Goal: Task Accomplishment & Management: Use online tool/utility

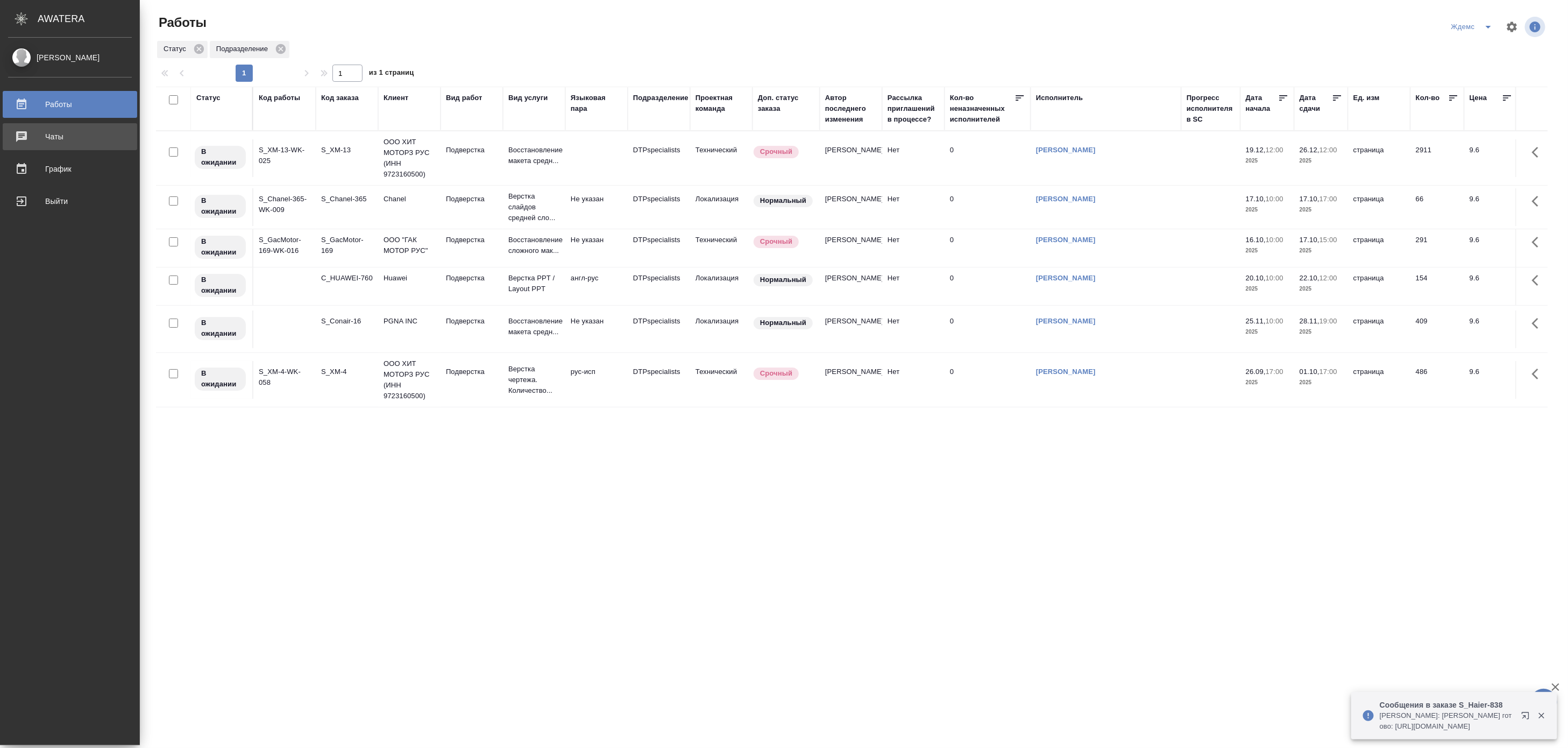
click at [22, 138] on div "Чаты" at bounding box center [70, 136] width 124 height 16
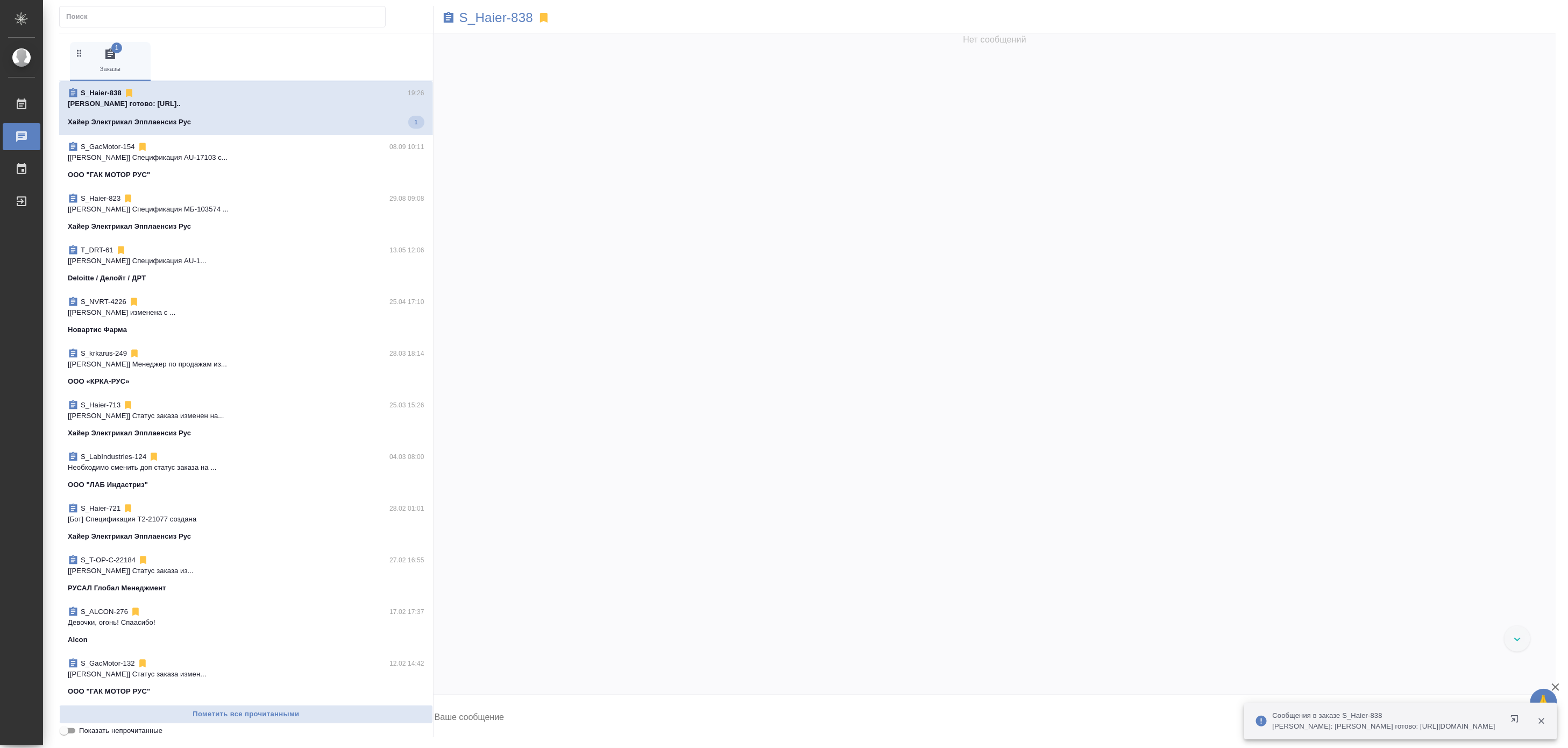
scroll to position [31510, 0]
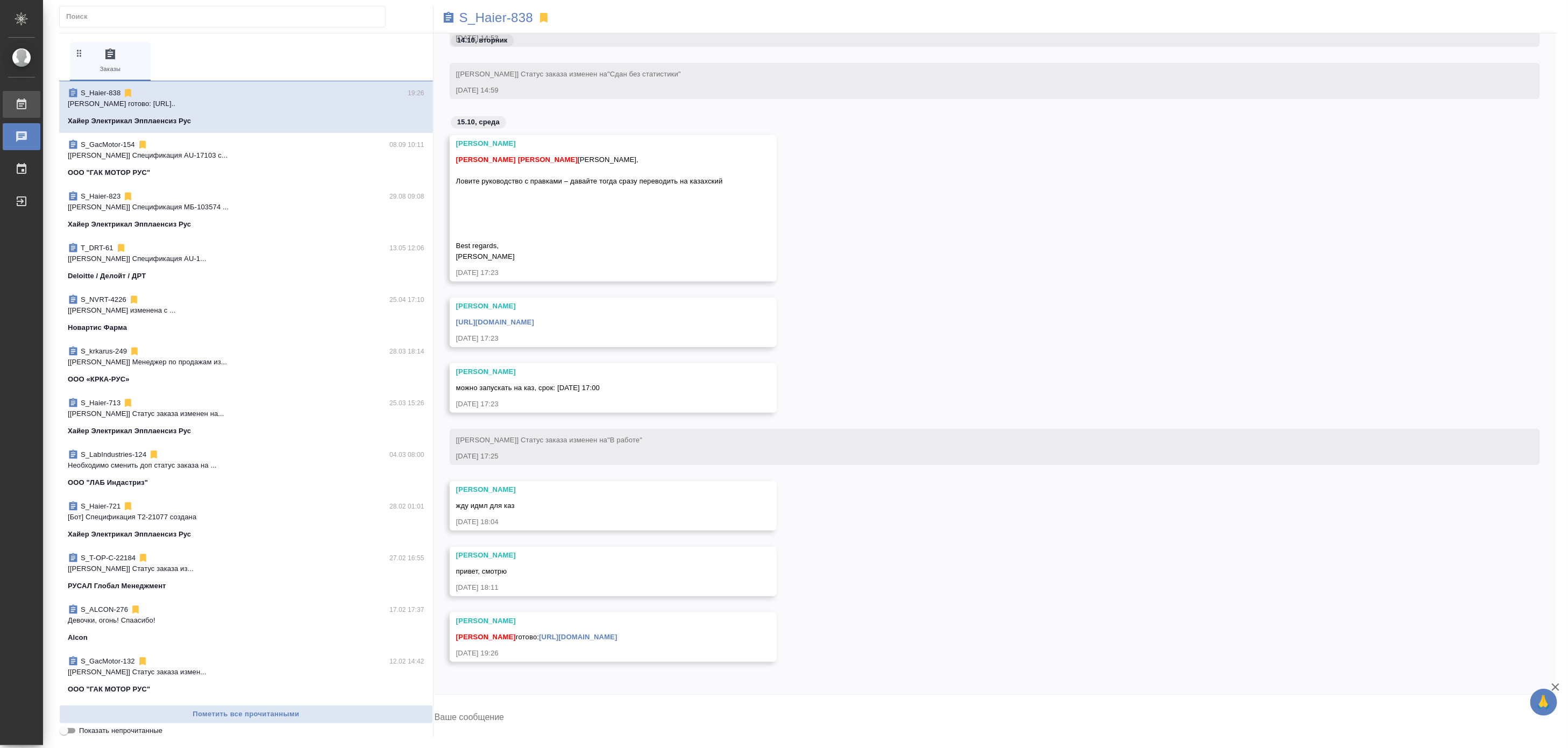
click at [22, 105] on icon at bounding box center [21, 104] width 10 height 11
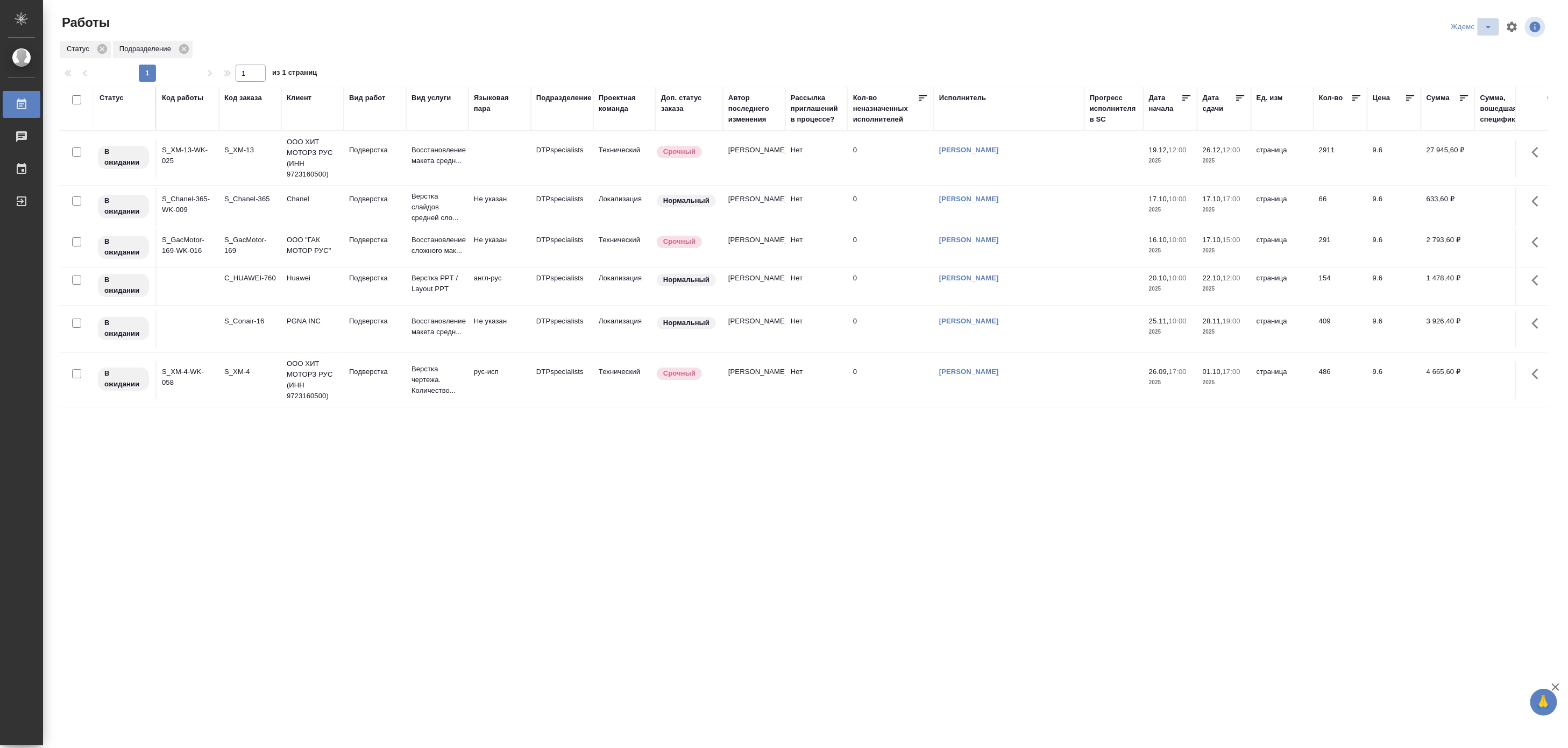
click at [1491, 19] on button "split button" at bounding box center [1488, 27] width 22 height 17
click at [1471, 78] on li "Матвеева_назначено" at bounding box center [1479, 83] width 103 height 17
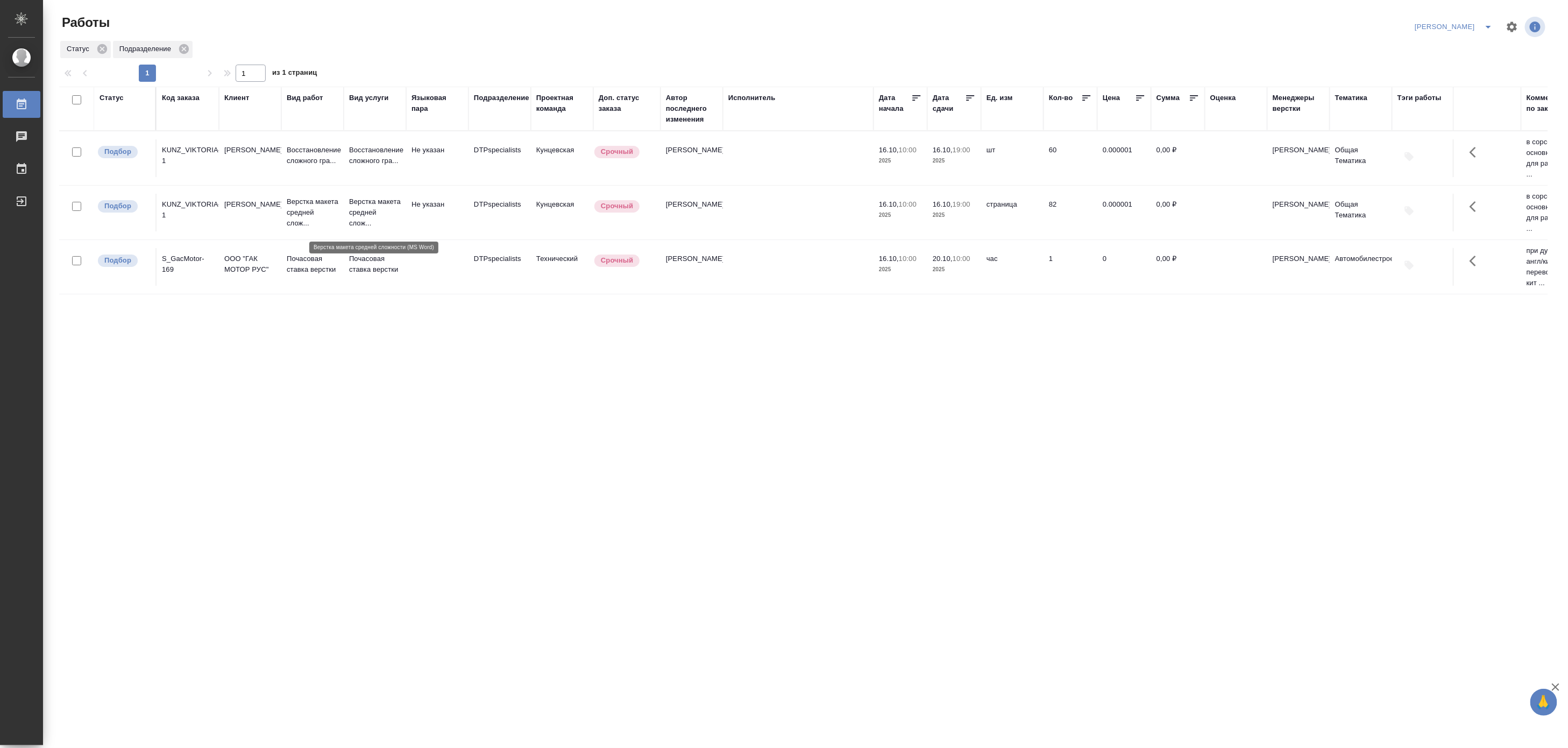
click at [378, 205] on p "Верстка макета средней слож..." at bounding box center [375, 212] width 52 height 32
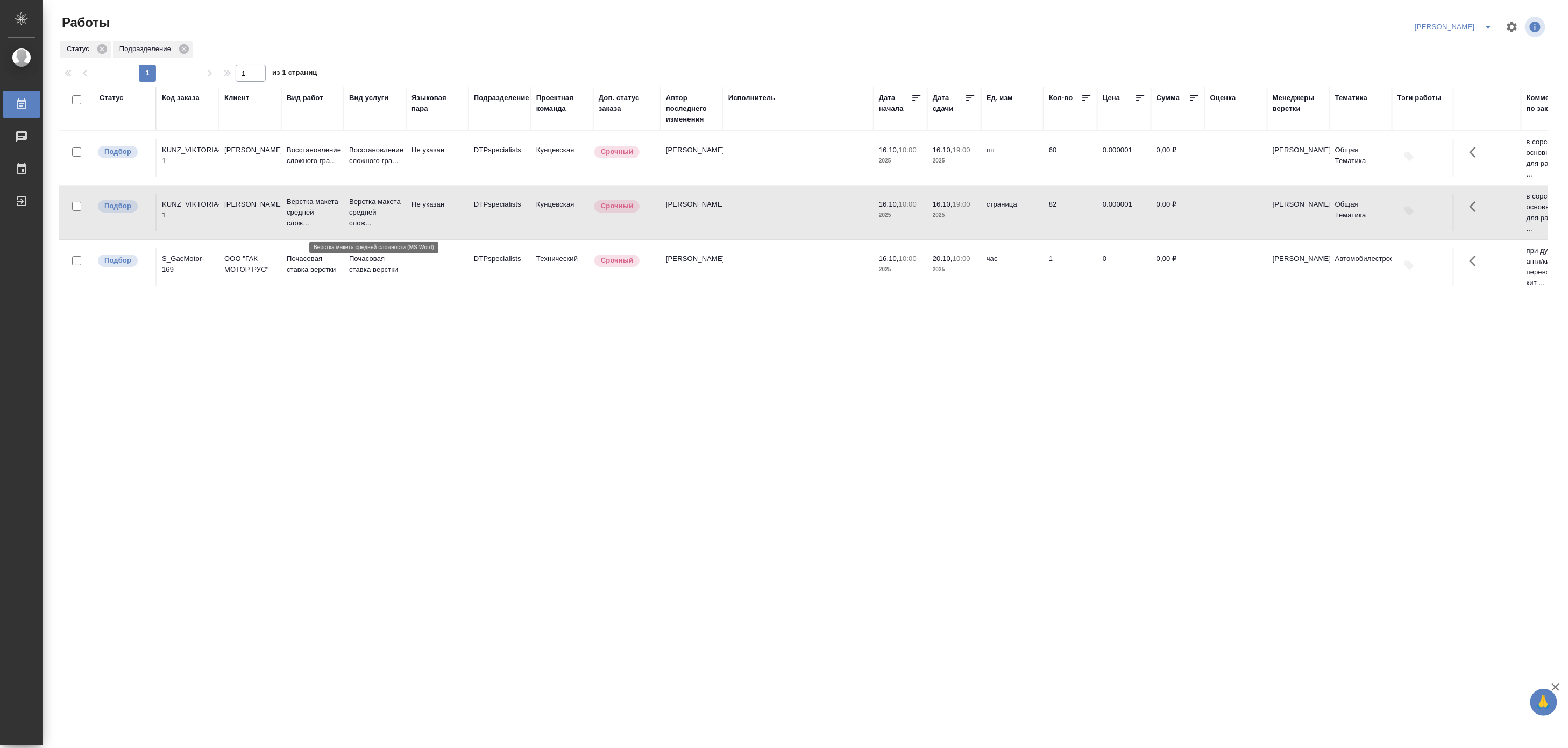
click at [378, 205] on p "Верстка макета средней слож..." at bounding box center [375, 212] width 52 height 32
click at [272, 210] on p "Солнцева Виктория" at bounding box center [250, 205] width 52 height 11
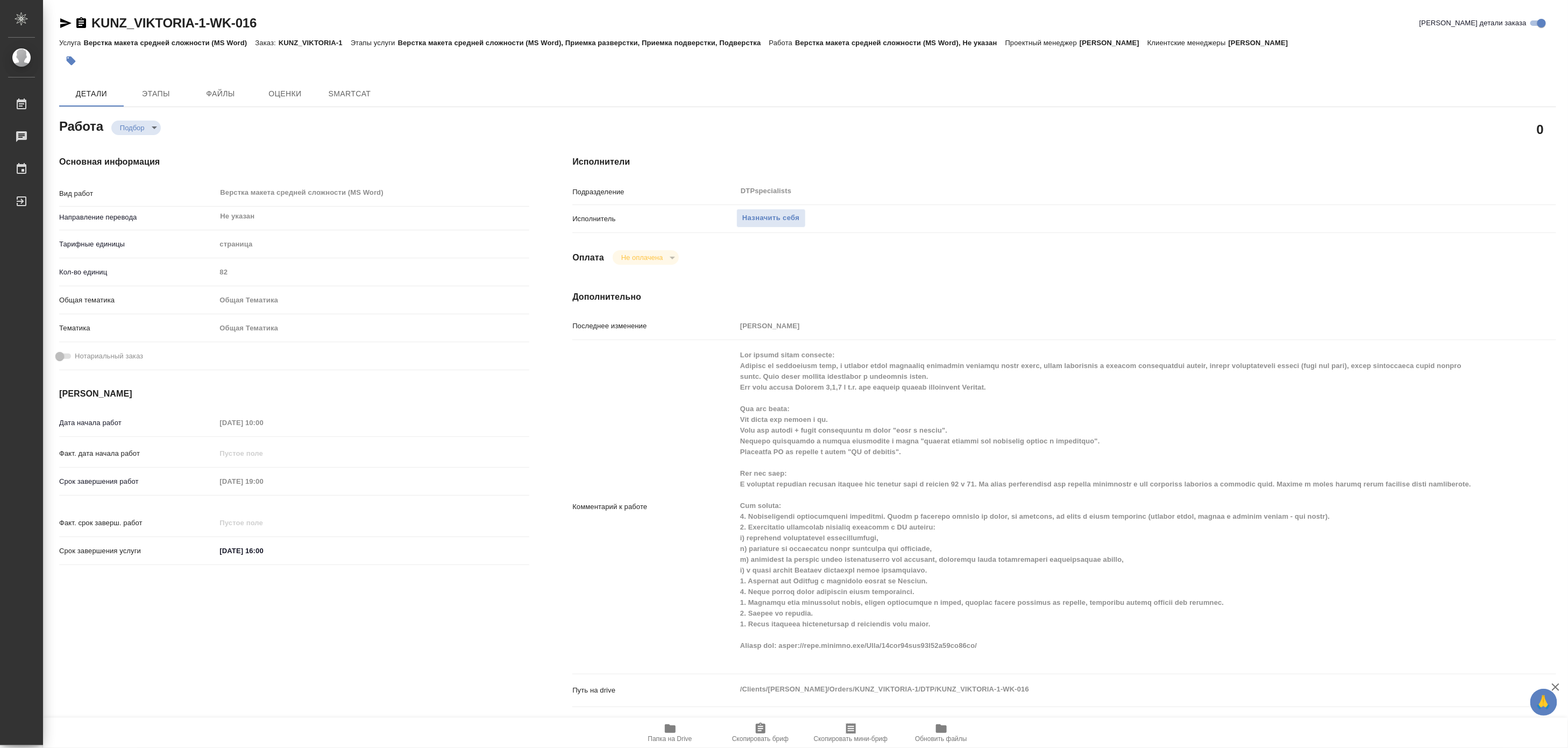
type textarea "x"
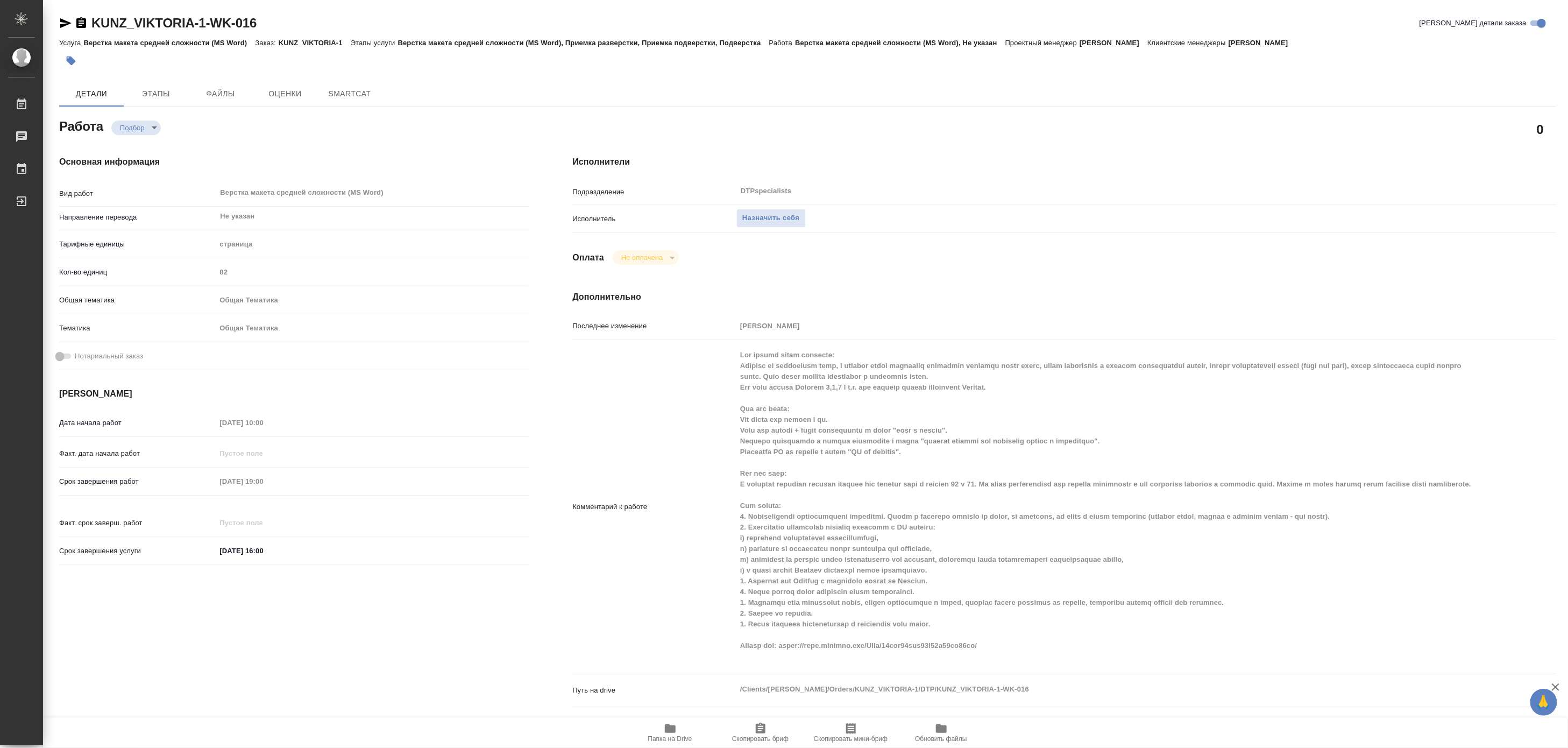
type textarea "x"
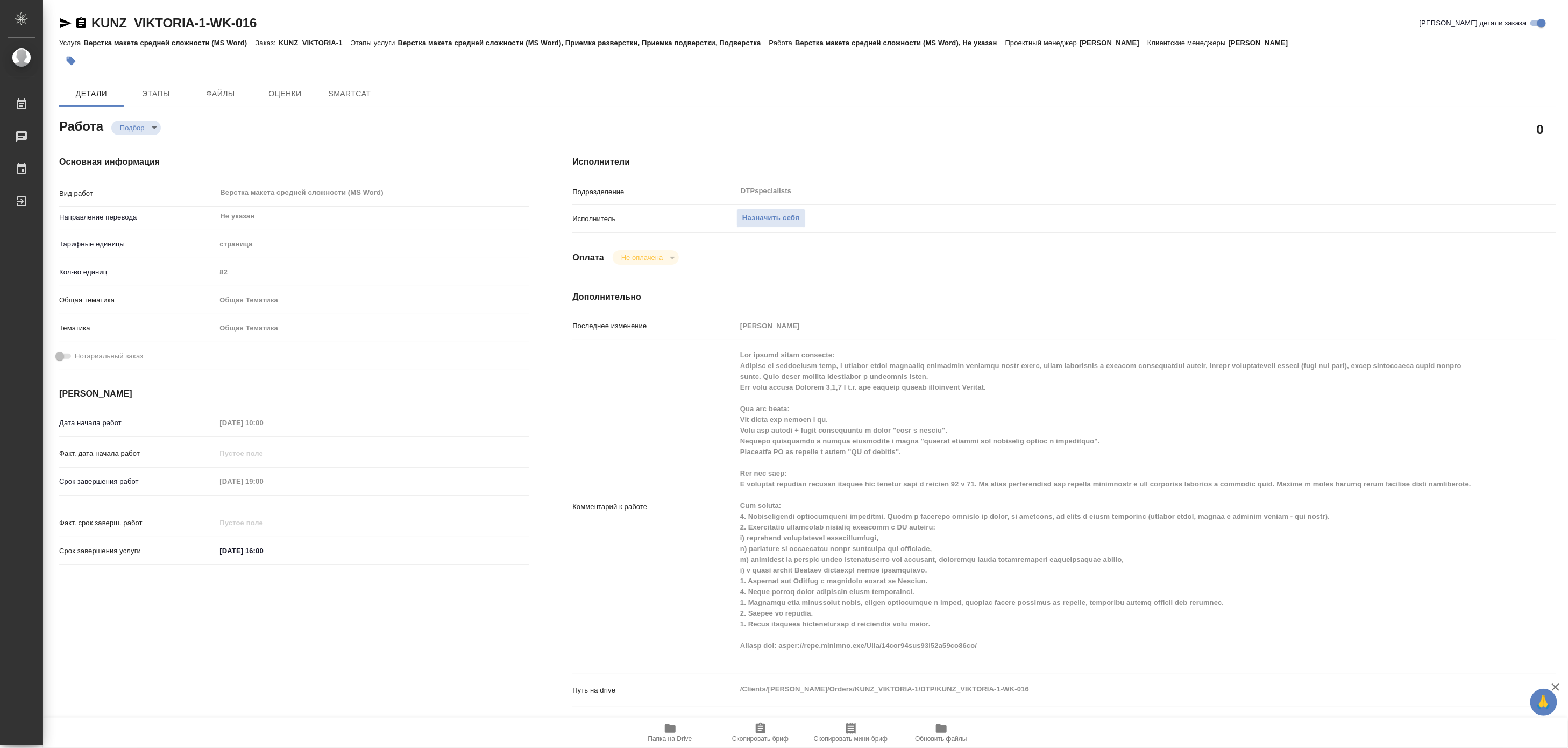
type textarea "x"
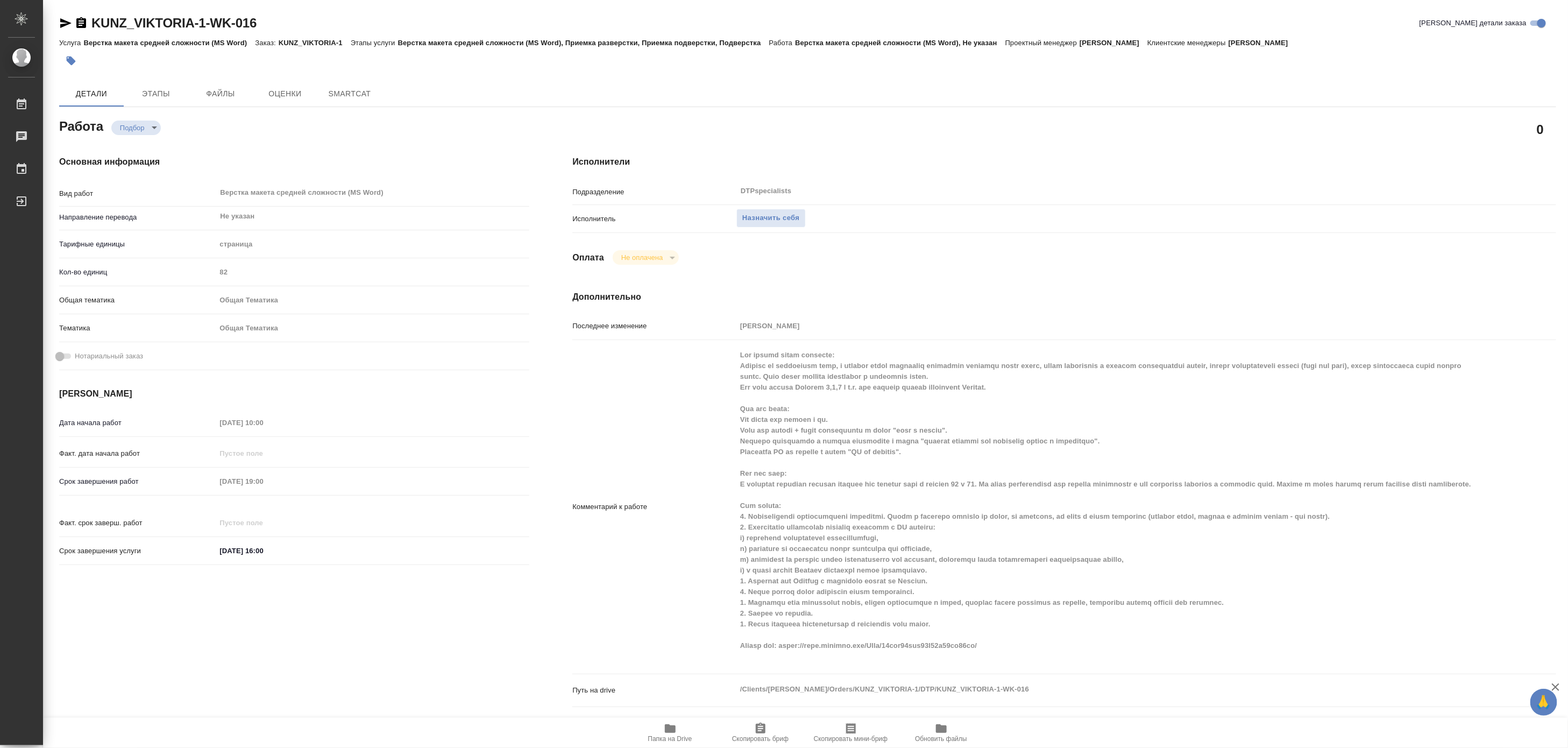
type textarea "x"
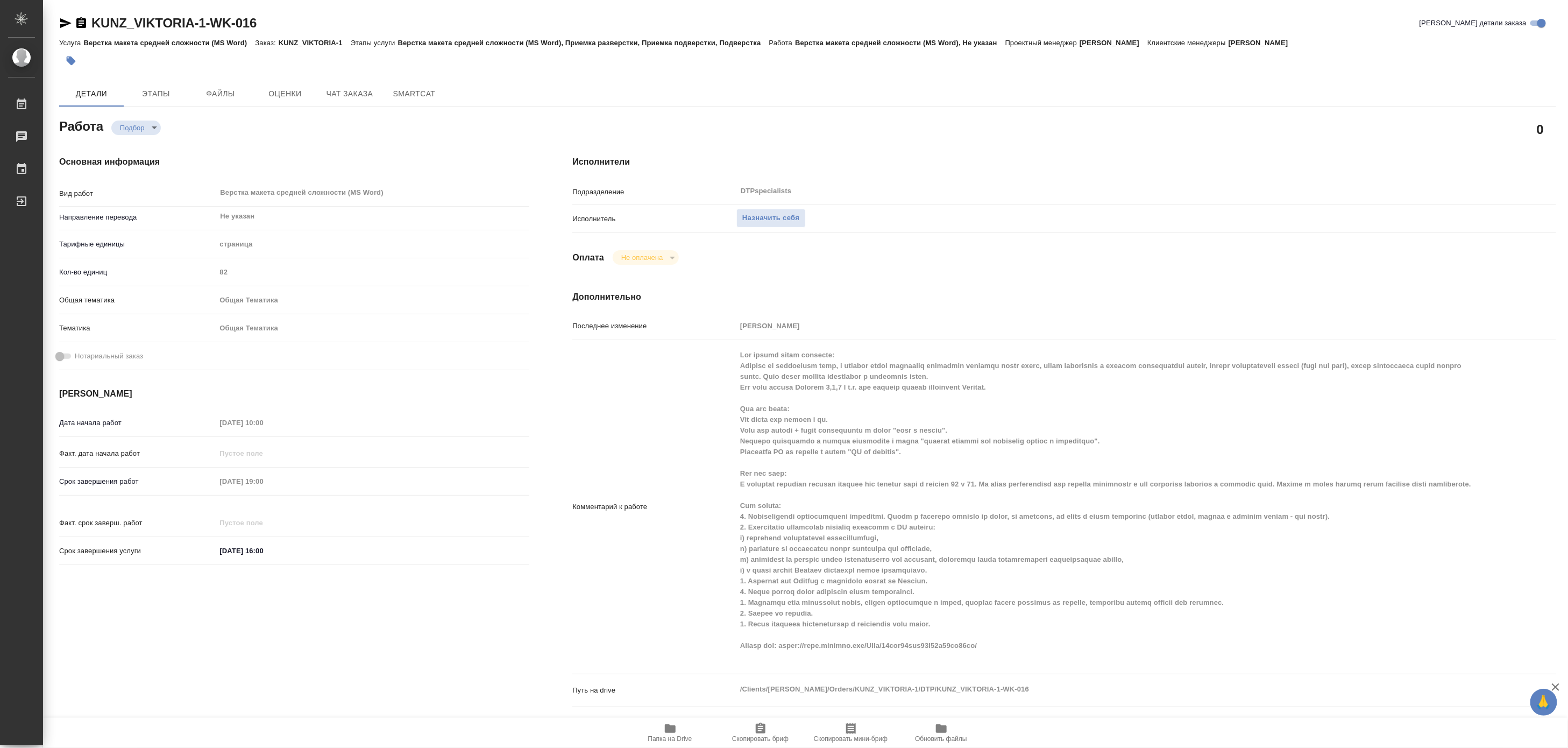
type textarea "x"
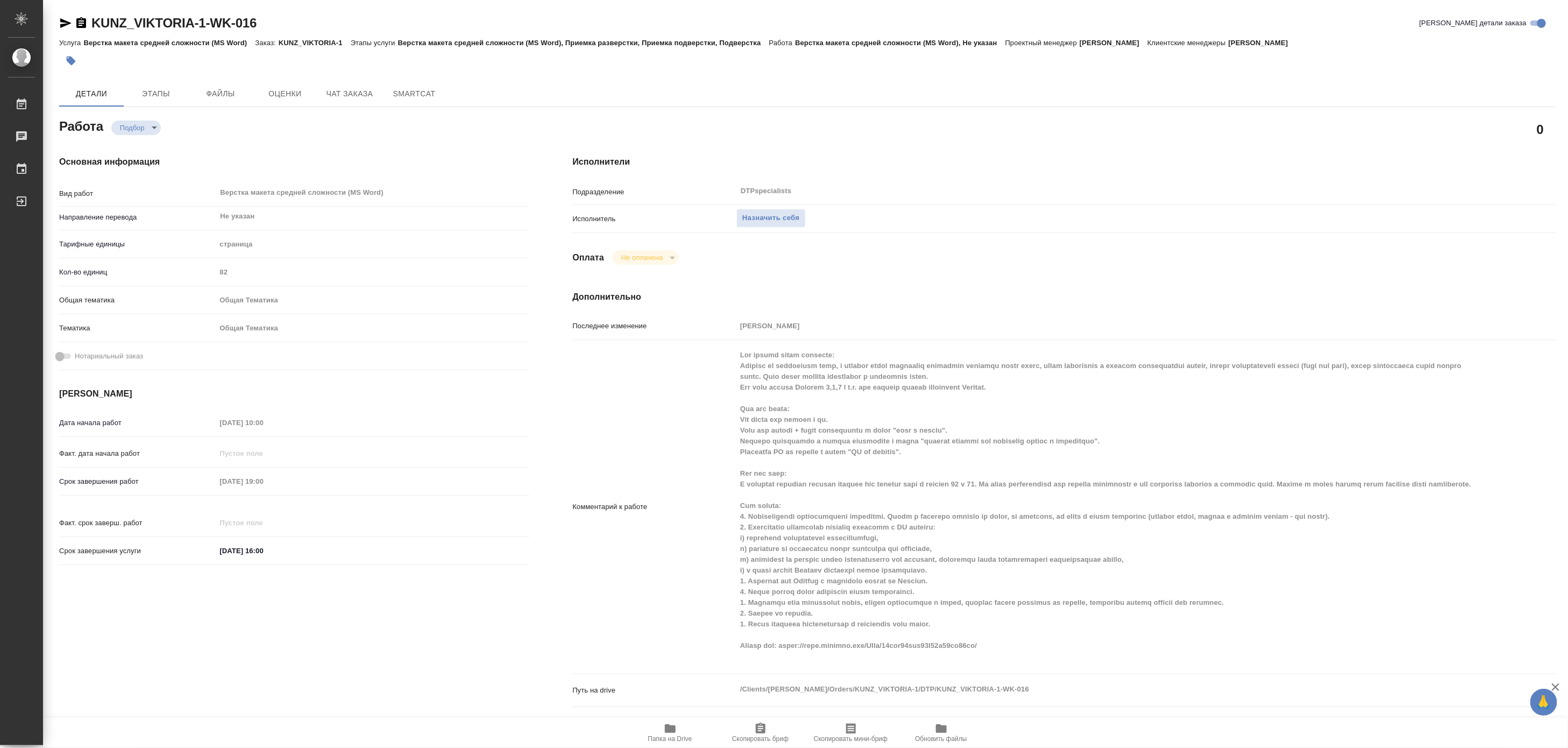
type textarea "x"
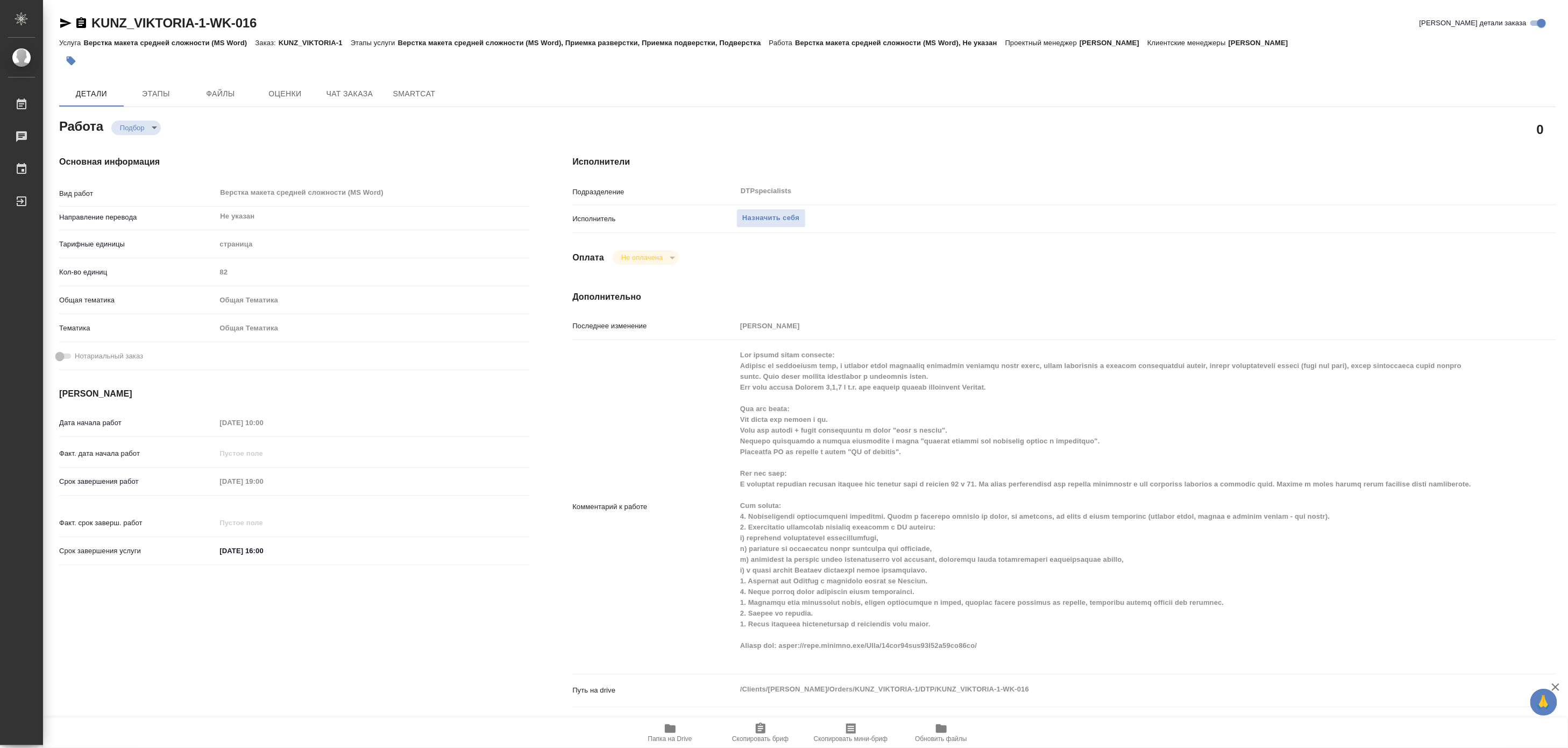
click at [675, 737] on span "Папка на Drive" at bounding box center [670, 738] width 44 height 7
type textarea "x"
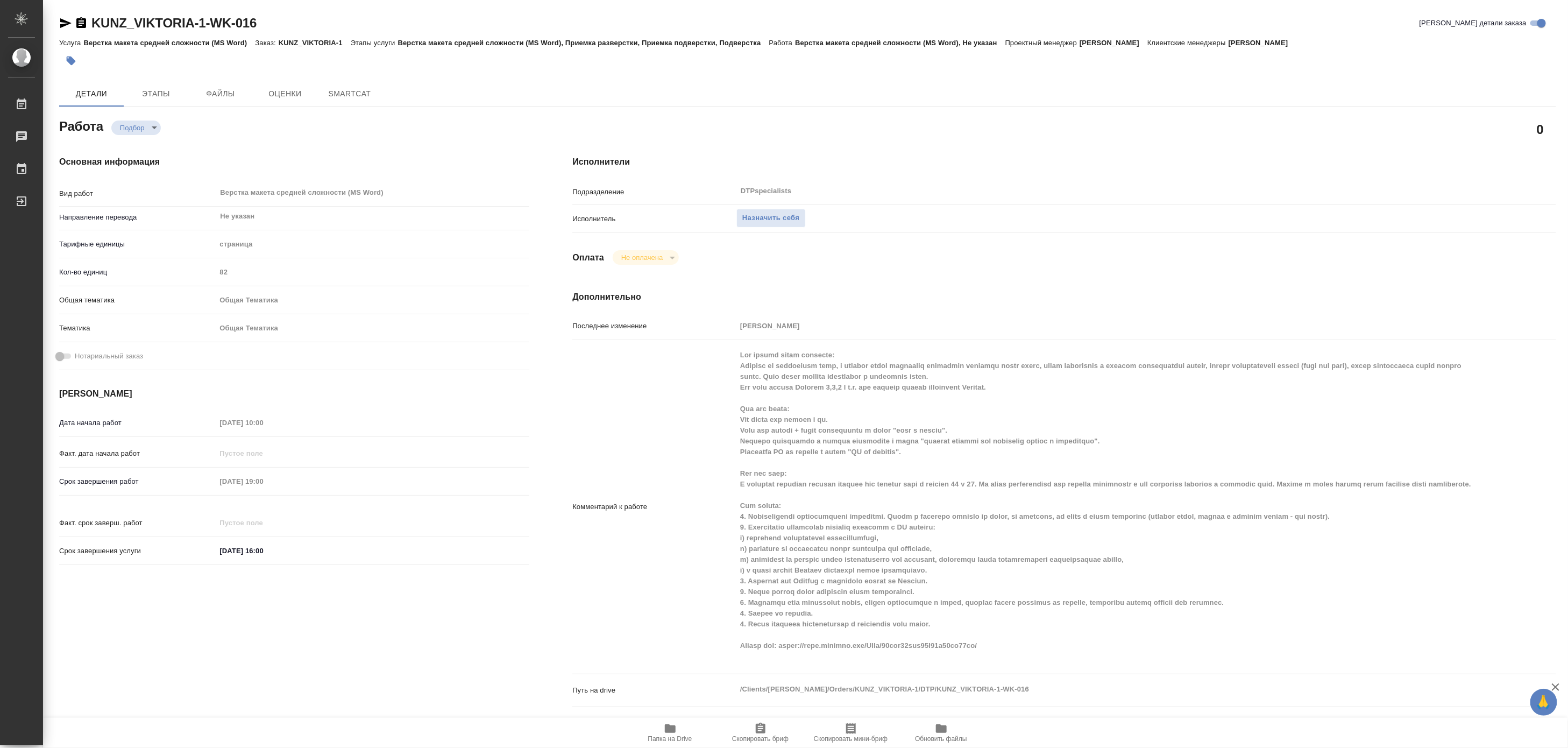
type textarea "x"
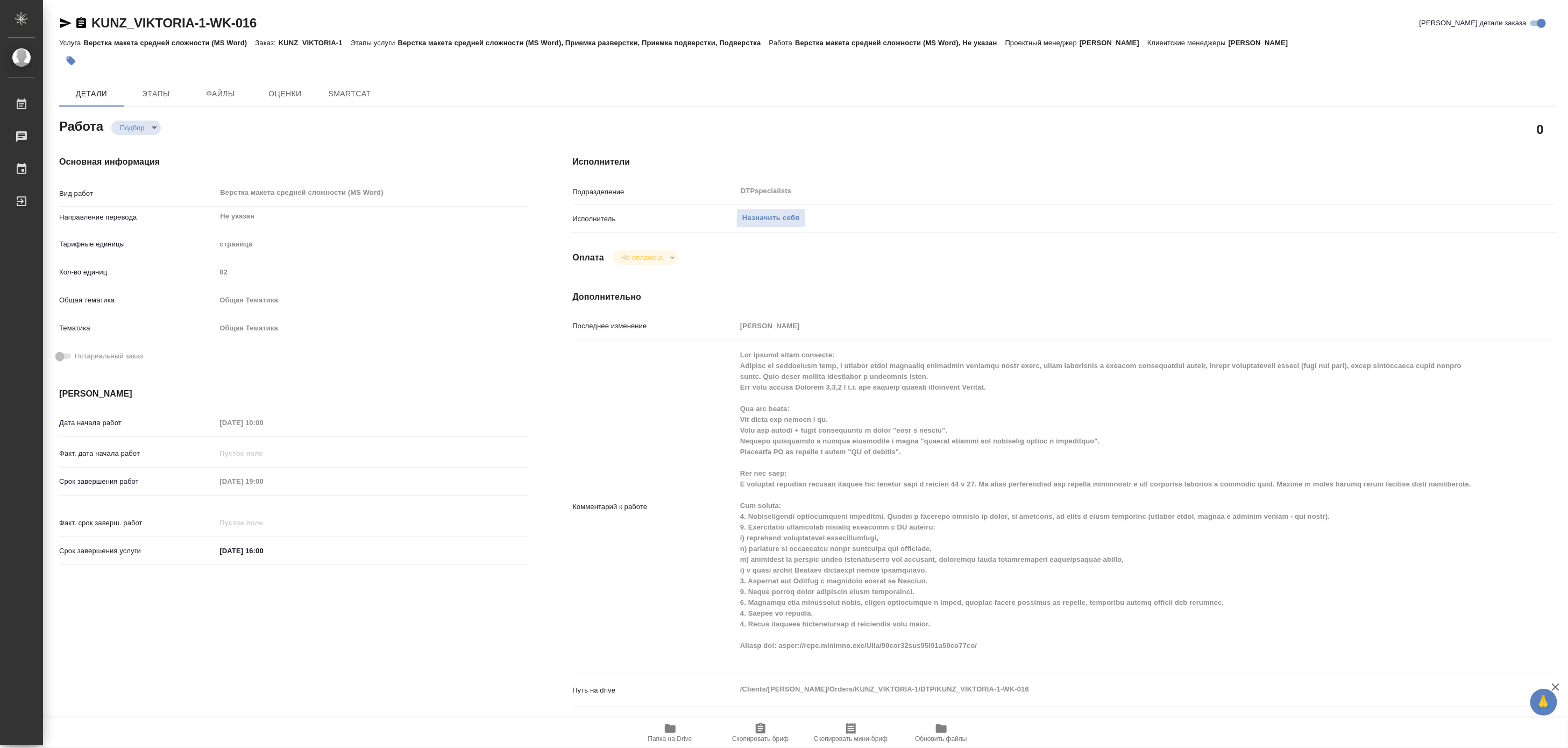
type textarea "x"
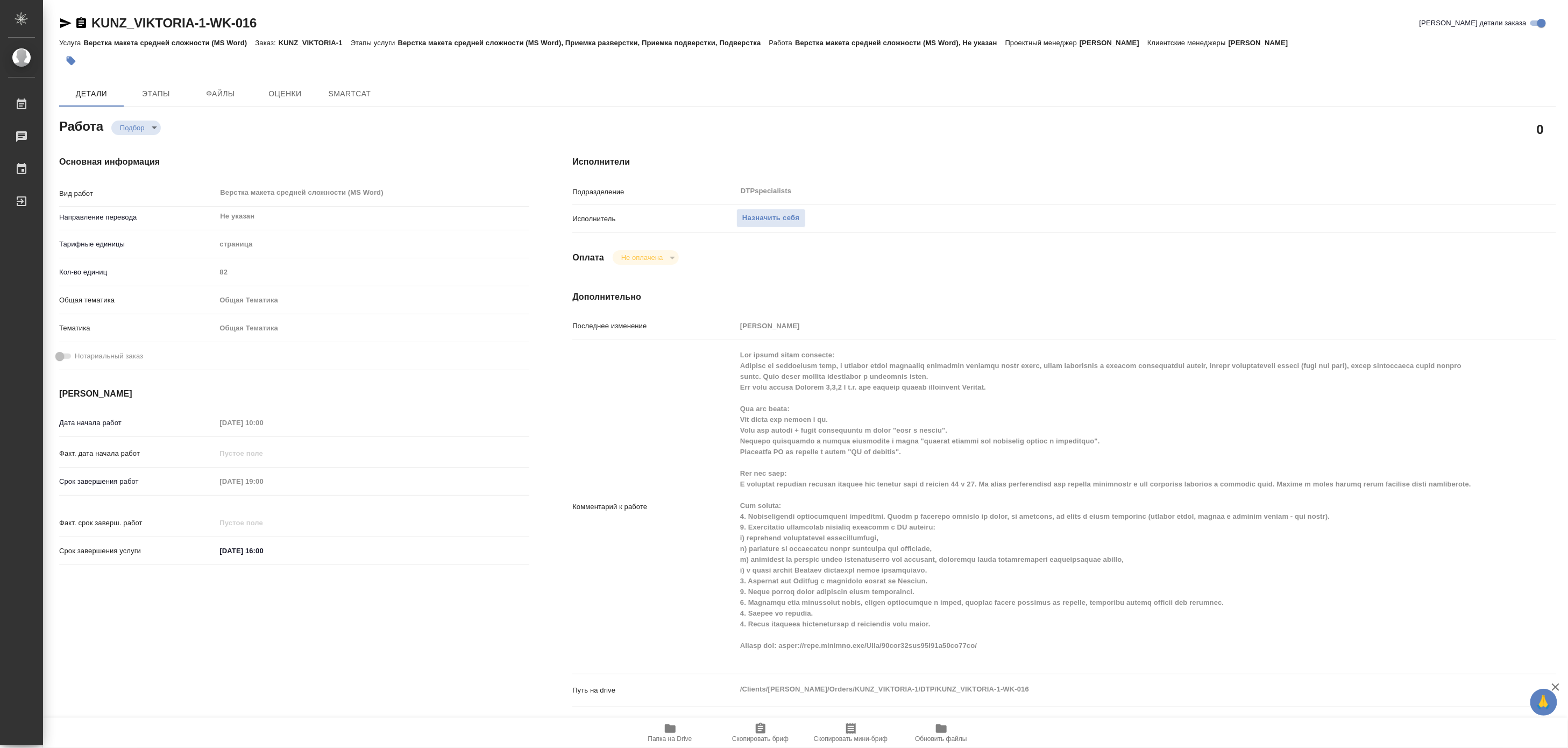
type textarea "x"
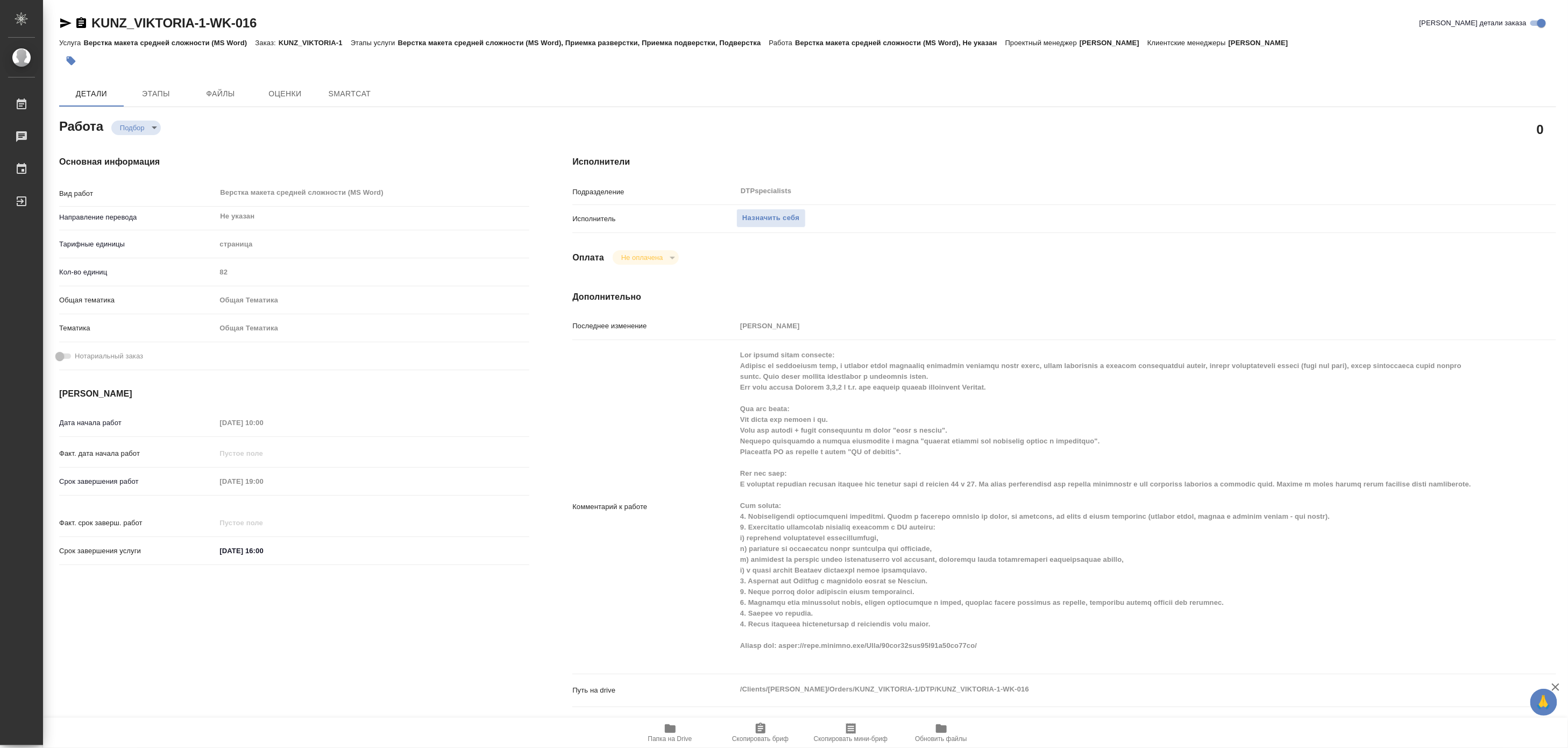
type textarea "x"
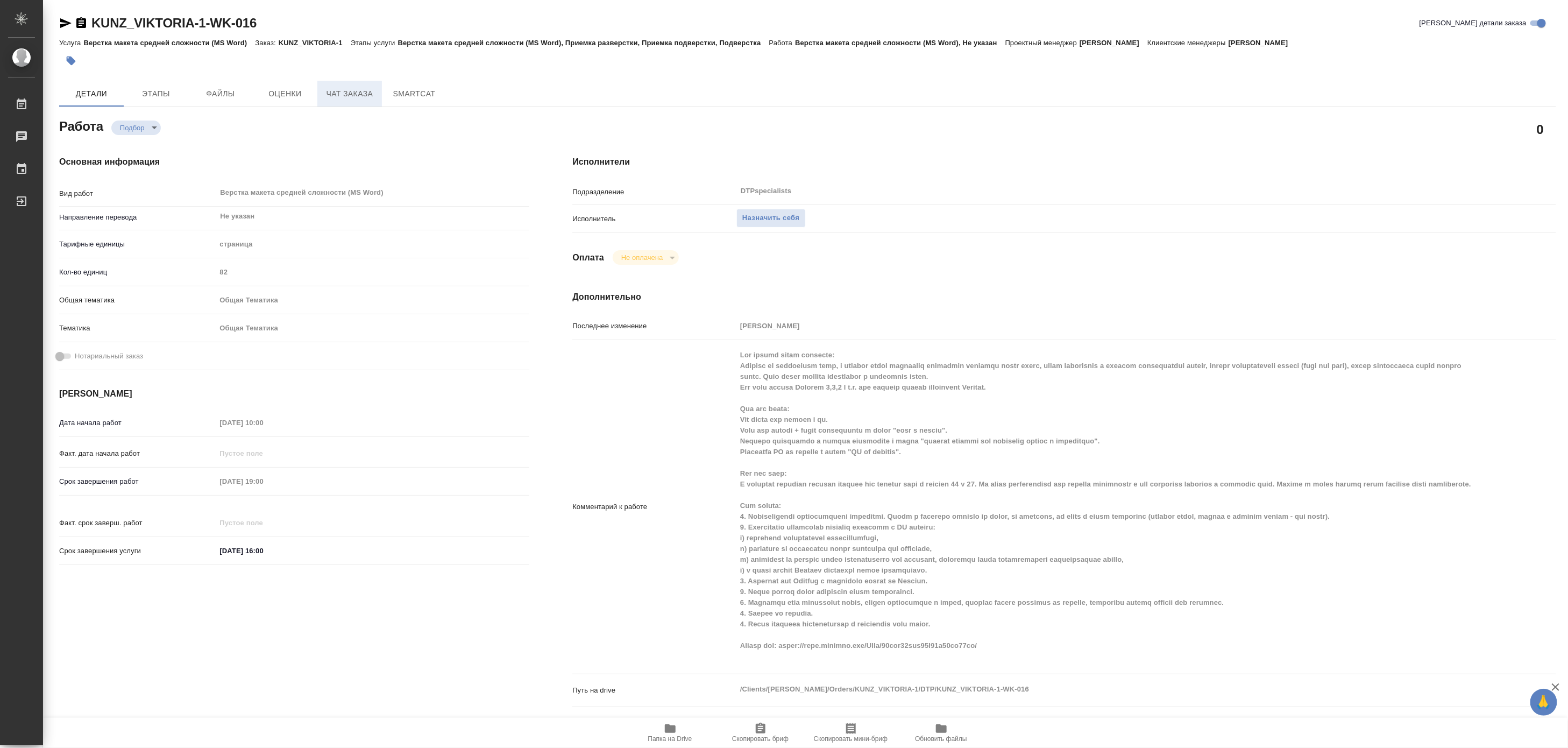
type textarea "x"
click at [343, 90] on span "Чат заказа" at bounding box center [349, 93] width 52 height 13
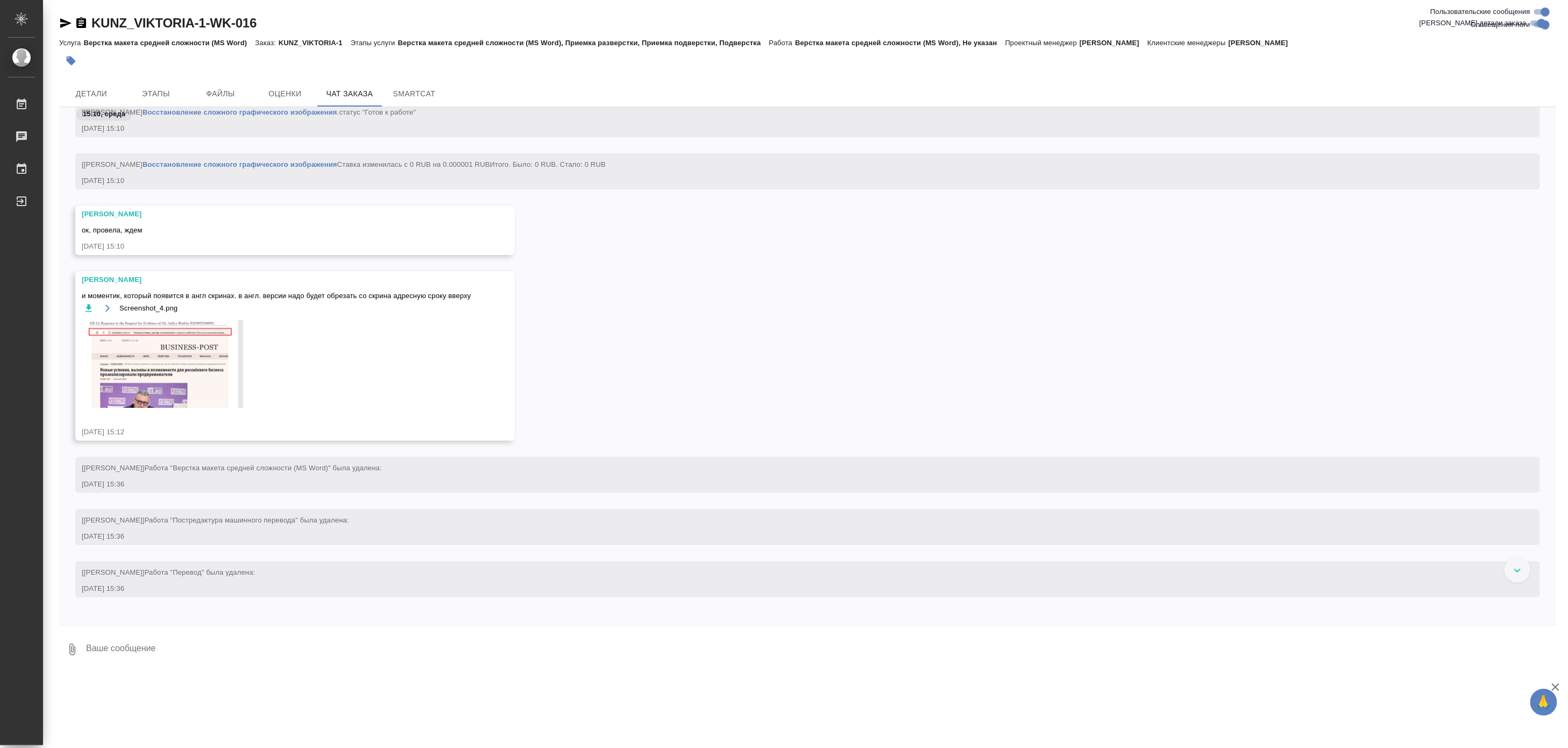
scroll to position [5081, 0]
click at [168, 372] on img at bounding box center [162, 361] width 161 height 87
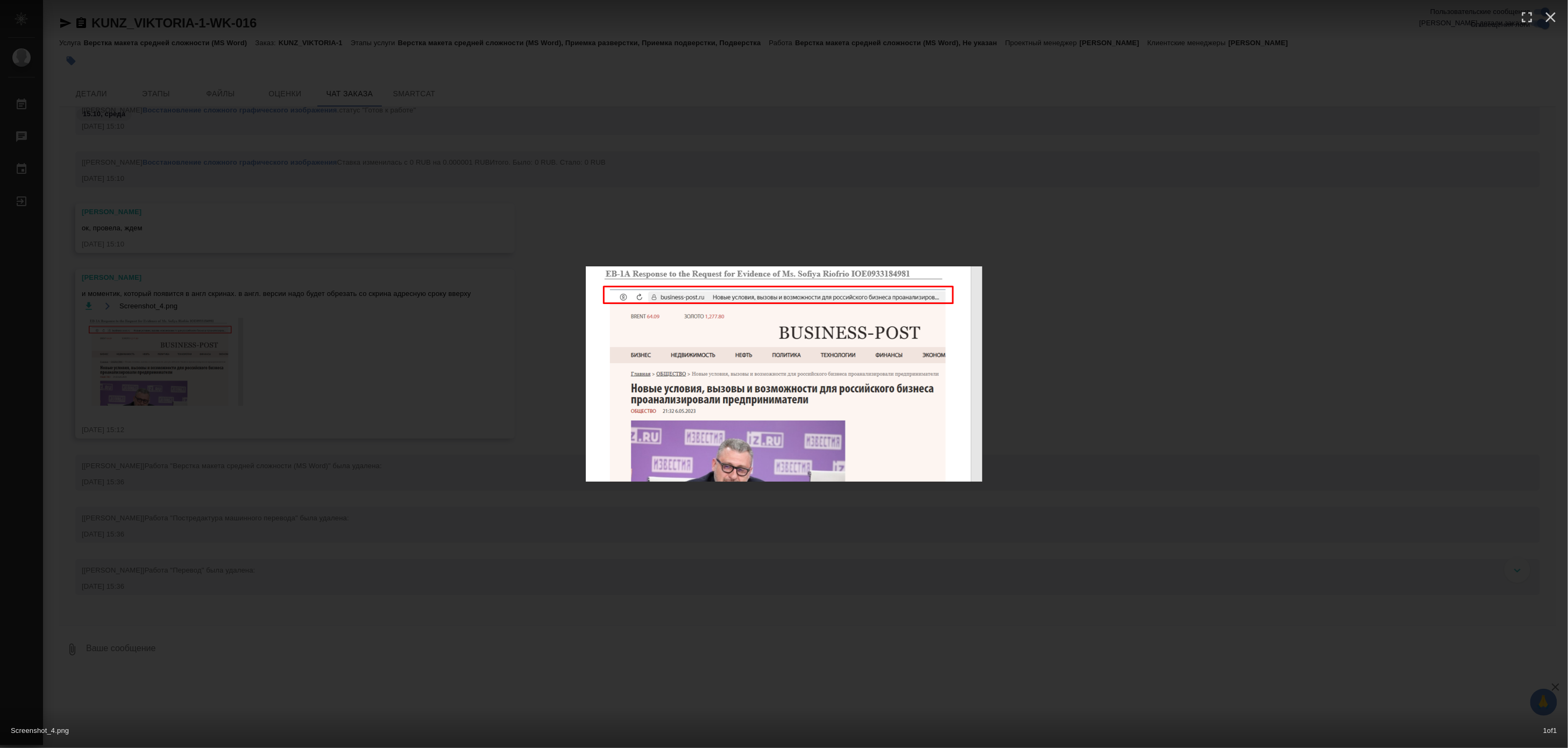
click at [630, 347] on img at bounding box center [784, 374] width 397 height 215
click at [340, 353] on div "Screenshot_4.png 1 of 1" at bounding box center [784, 374] width 1568 height 748
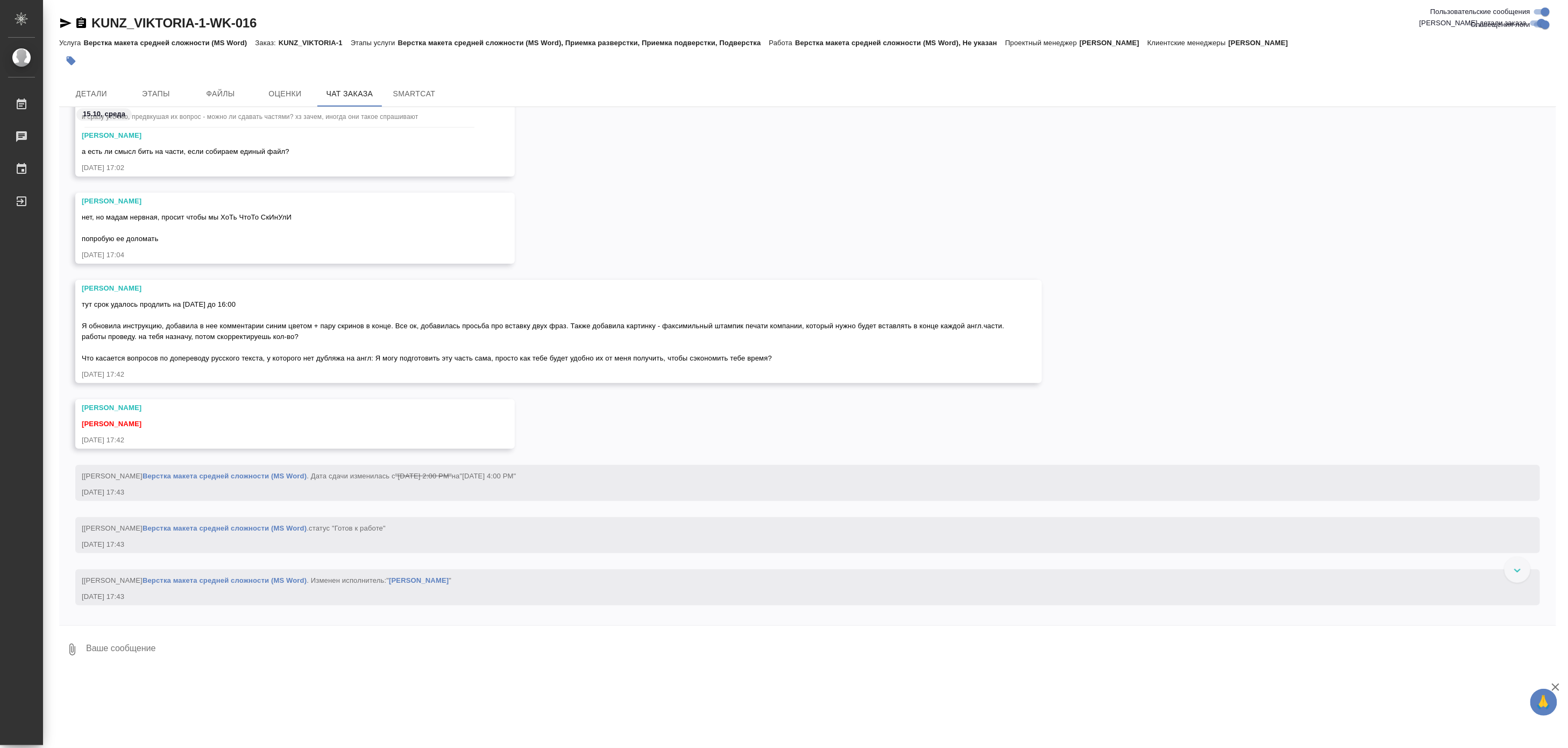
scroll to position [7771, 0]
